Goal: Information Seeking & Learning: Learn about a topic

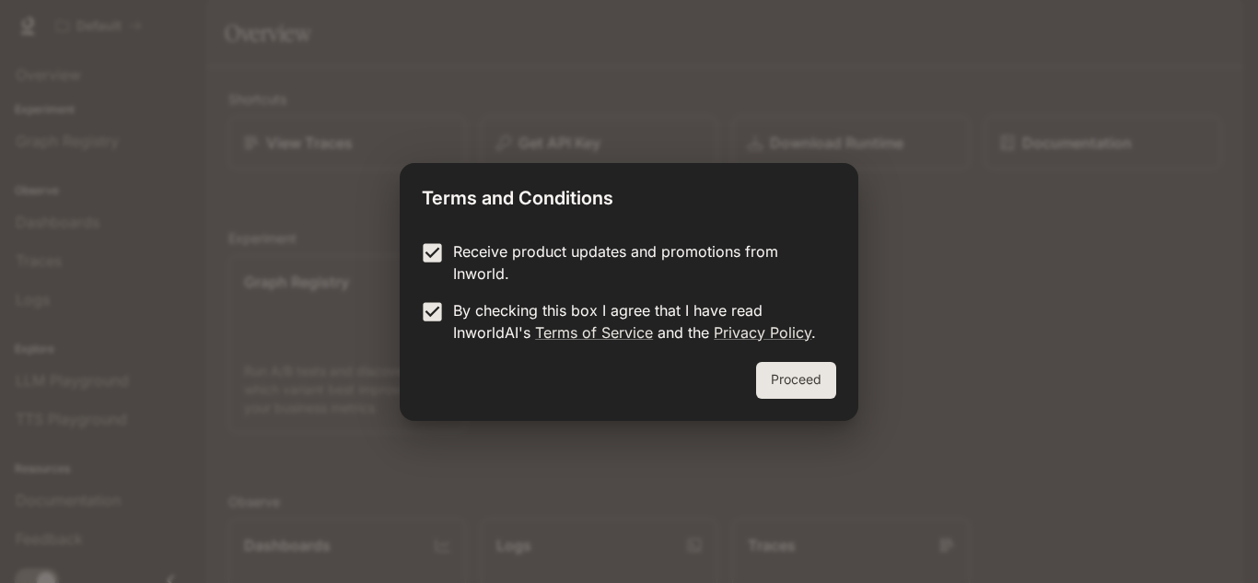
click at [818, 389] on button "Proceed" at bounding box center [796, 380] width 80 height 37
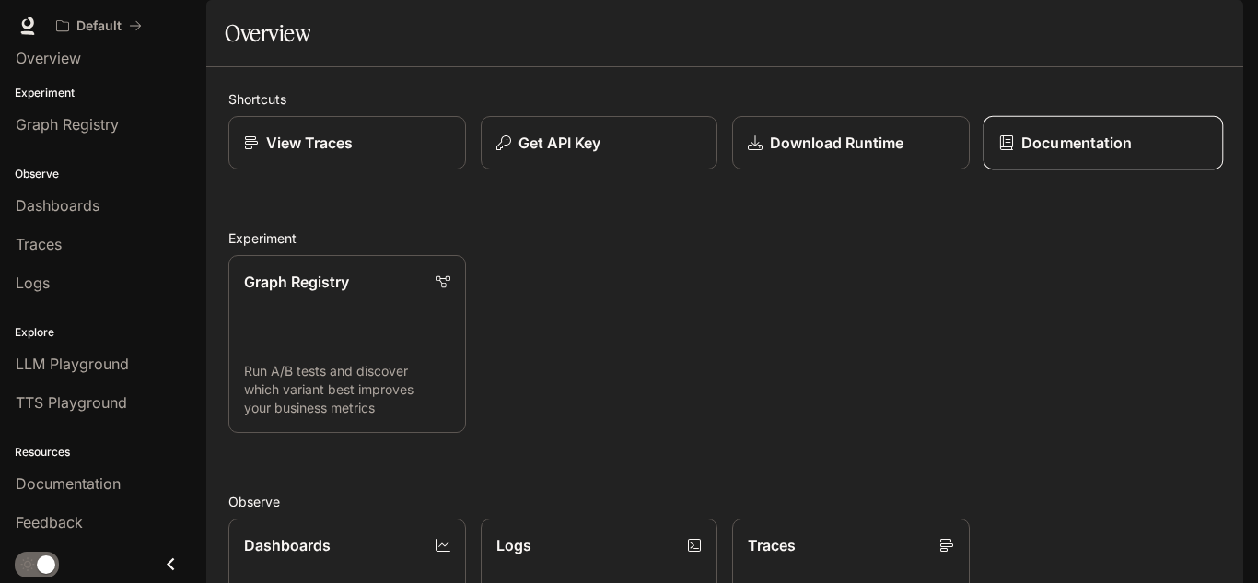
click at [1038, 170] on link "Documentation" at bounding box center [1103, 143] width 240 height 54
